Goal: Task Accomplishment & Management: Manage account settings

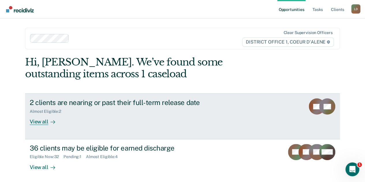
click at [39, 123] on div "View all" at bounding box center [46, 119] width 32 height 11
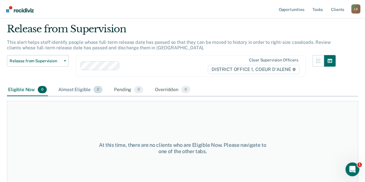
scroll to position [30, 0]
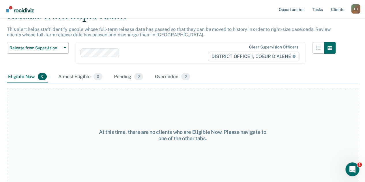
click at [73, 75] on div "Almost Eligible 2" at bounding box center [80, 77] width 46 height 13
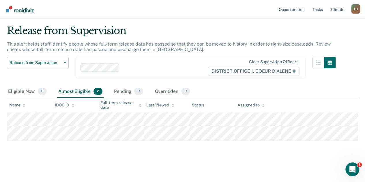
scroll to position [14, 0]
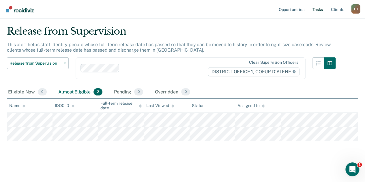
click at [318, 9] on link "Tasks" at bounding box center [317, 9] width 13 height 18
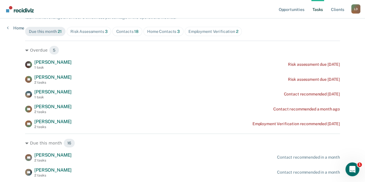
scroll to position [87, 0]
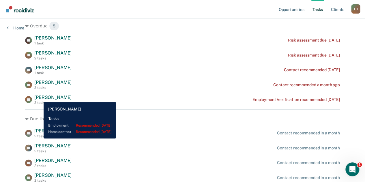
click at [39, 98] on span "[PERSON_NAME]" at bounding box center [52, 97] width 37 height 5
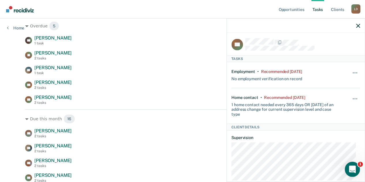
scroll to position [0, 0]
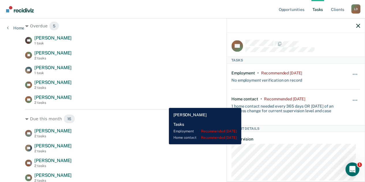
click at [164, 104] on div "[PERSON_NAME] 2 tasks Employment Verification recommended [DATE]" at bounding box center [182, 100] width 315 height 10
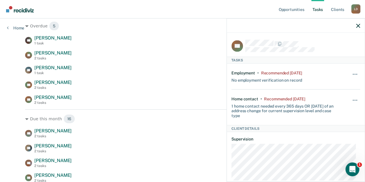
click at [145, 3] on nav "Opportunities Tasks Client s [PERSON_NAME] [PERSON_NAME] Profile How it works L…" at bounding box center [183, 9] width 356 height 18
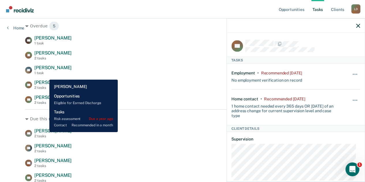
click at [45, 132] on span "[PERSON_NAME]" at bounding box center [52, 130] width 37 height 5
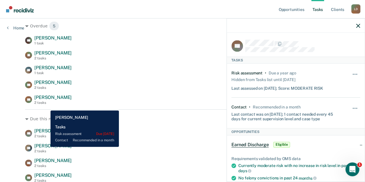
click at [46, 147] on span "[PERSON_NAME]" at bounding box center [52, 145] width 37 height 5
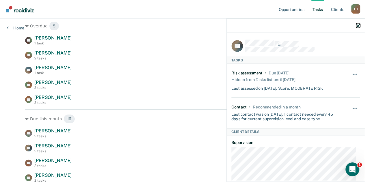
click at [359, 25] on icon "button" at bounding box center [358, 26] width 4 height 4
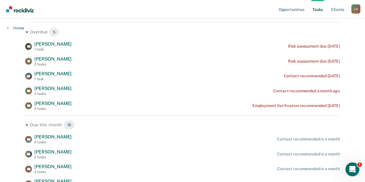
scroll to position [87, 0]
